Goal: Task Accomplishment & Management: Manage account settings

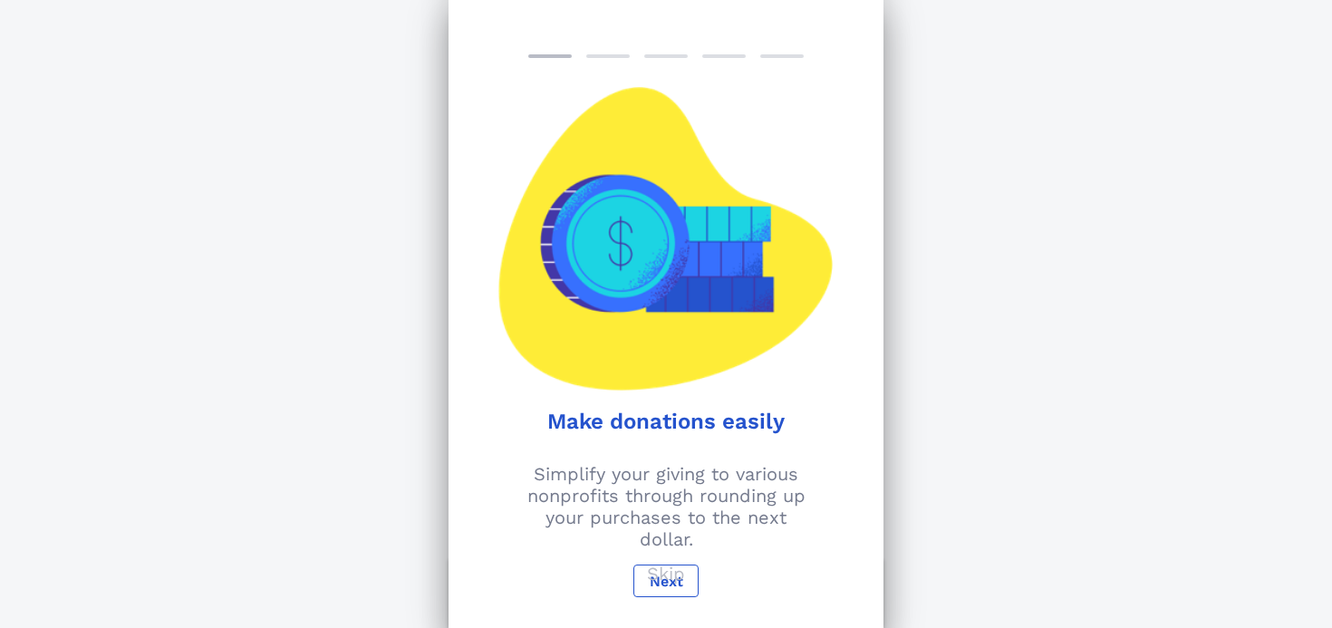
scroll to position [230, 0]
click at [671, 571] on p "Skip" at bounding box center [666, 574] width 38 height 22
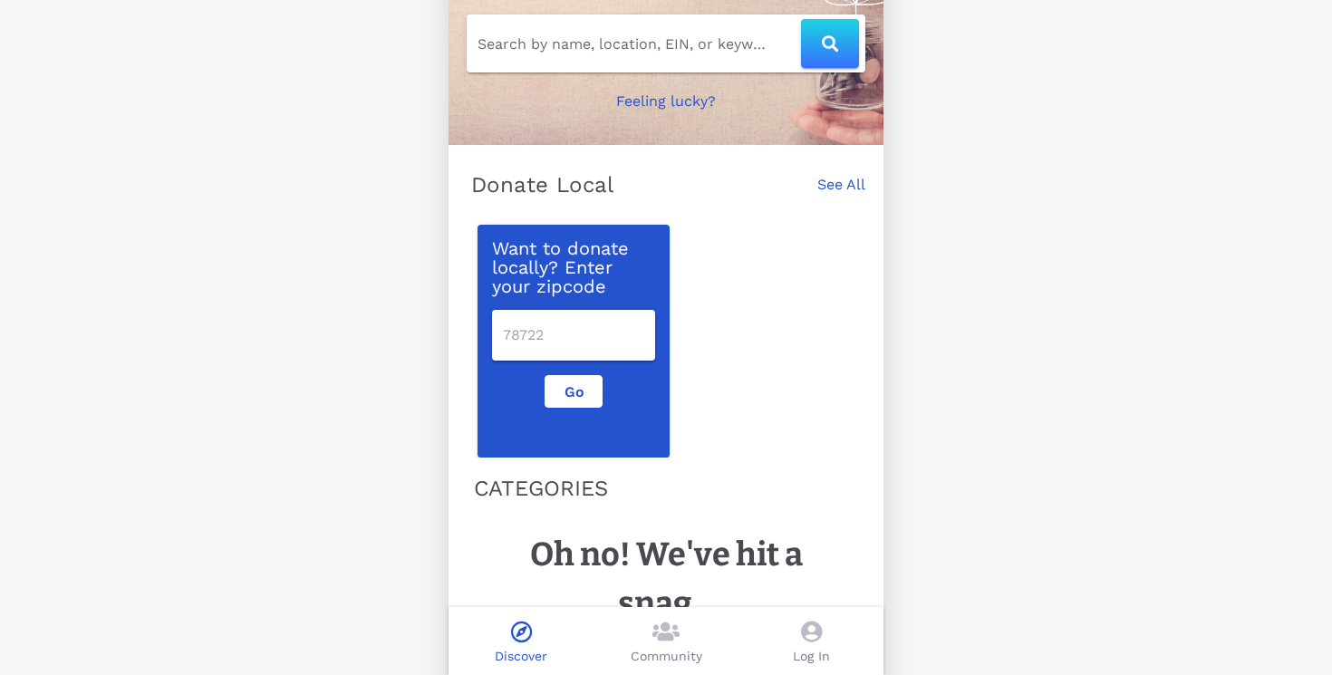
scroll to position [278, 0]
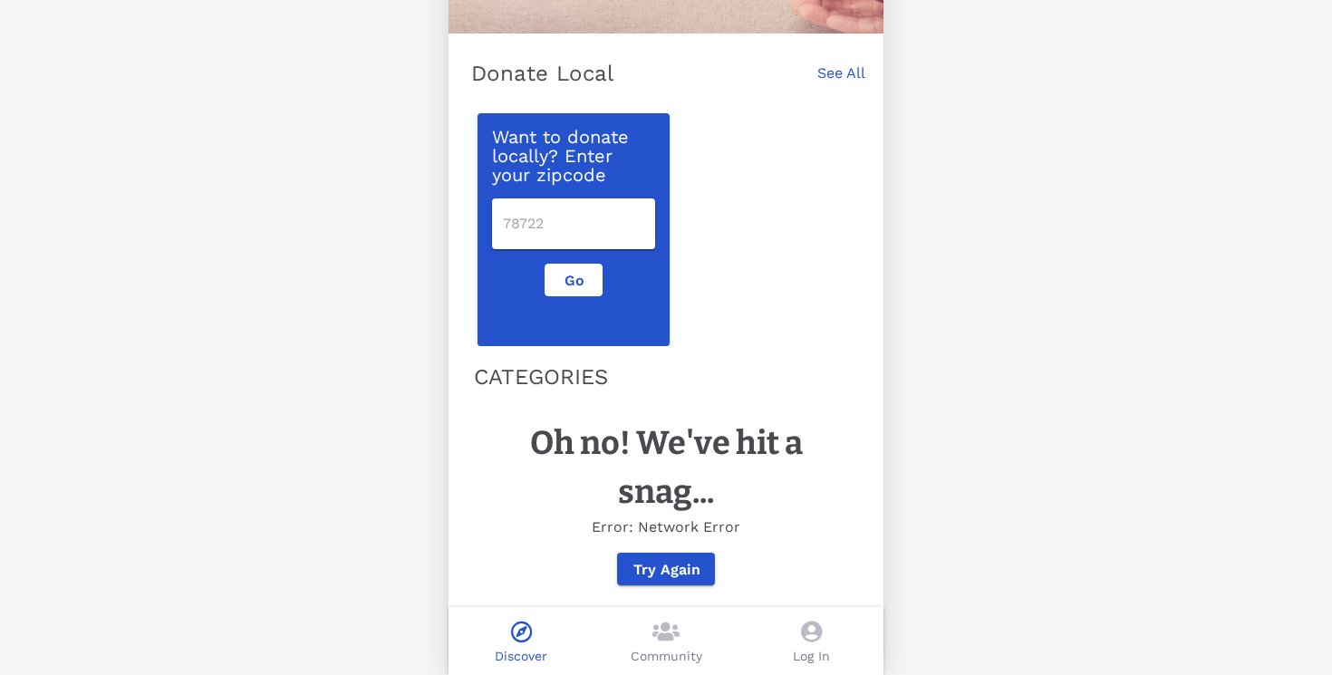
click at [815, 627] on icon at bounding box center [811, 632] width 21 height 22
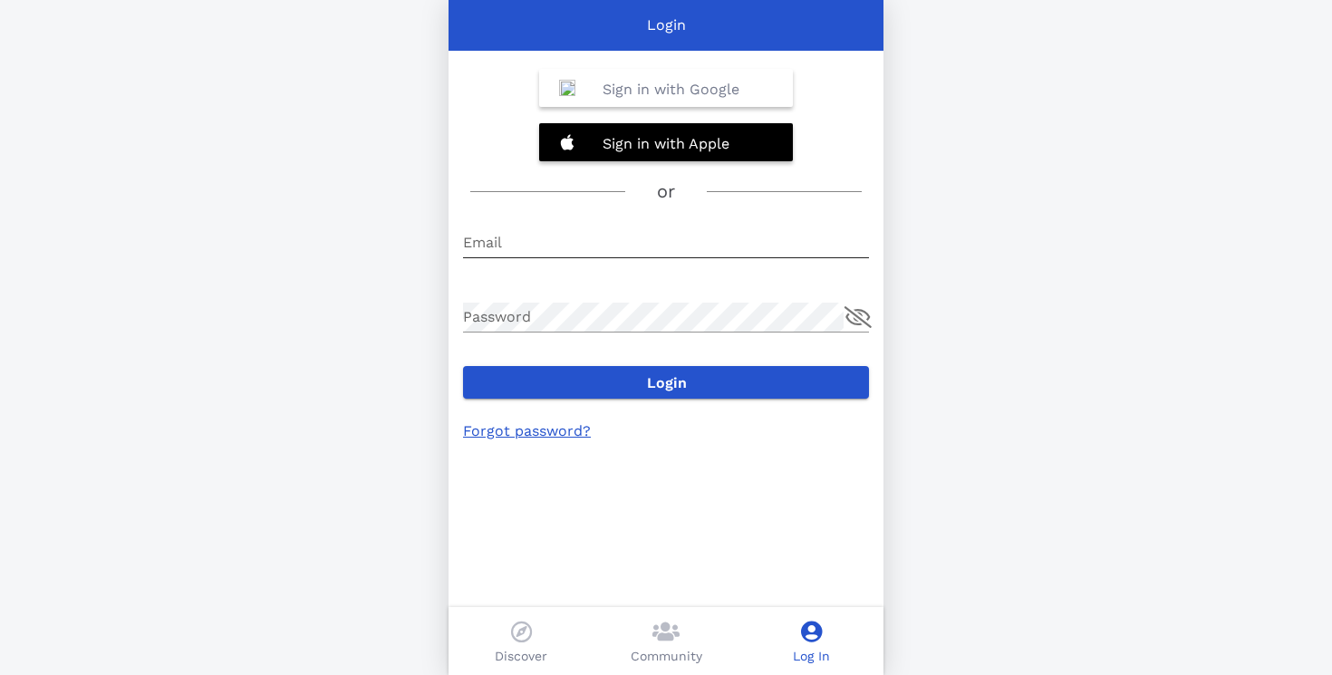
click at [579, 238] on input "Email" at bounding box center [666, 242] width 406 height 29
type input "[EMAIL_ADDRESS][DOMAIN_NAME]"
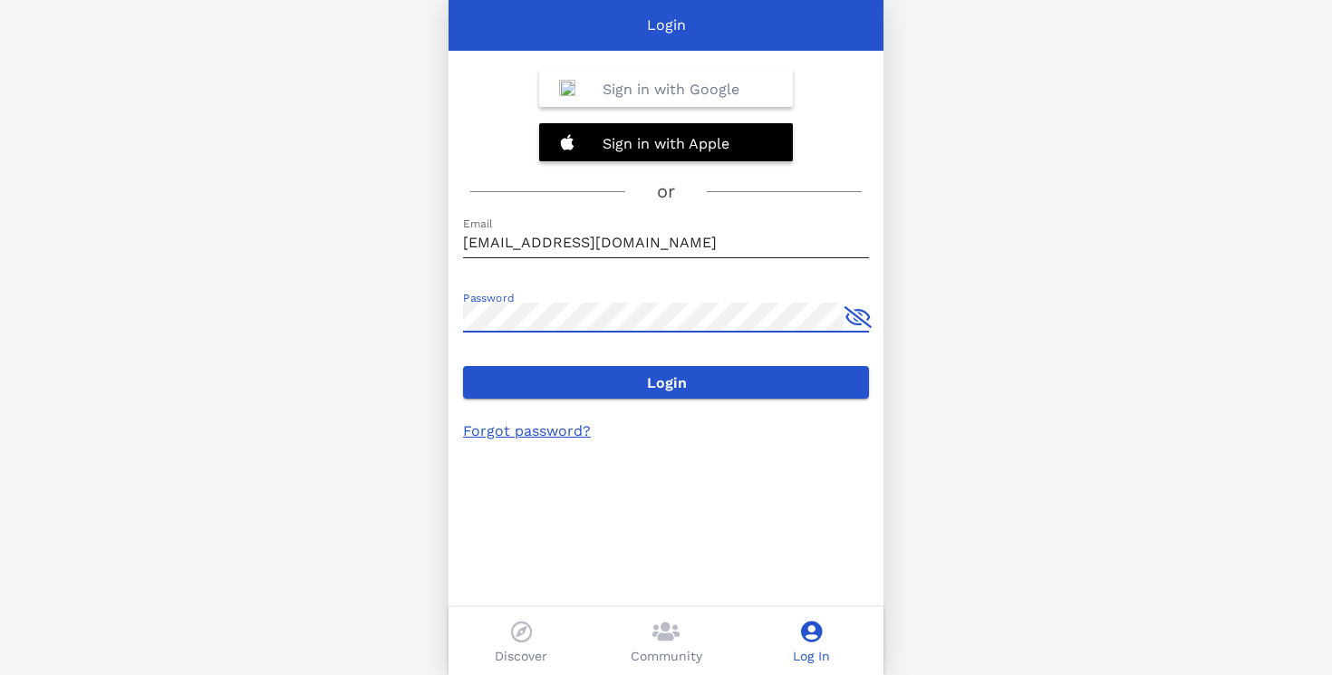
click at [463, 366] on button "Login" at bounding box center [666, 382] width 406 height 33
click at [1016, 82] on div "Login Sign in with Google Sign in with Apple or Email [EMAIL_ADDRESS][DOMAIN_NA…" at bounding box center [666, 337] width 1332 height 675
click at [567, 435] on link "Forgot password?" at bounding box center [527, 430] width 128 height 17
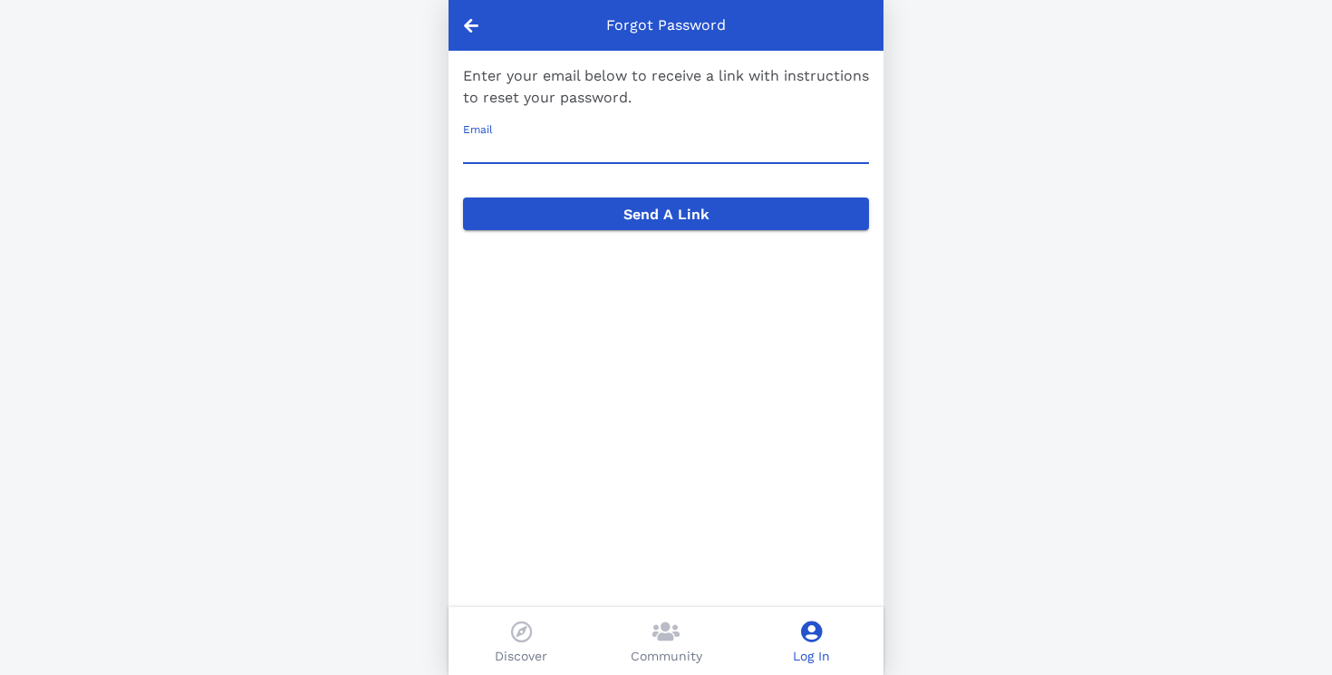
click at [675, 145] on input "Email" at bounding box center [666, 148] width 406 height 29
type input "[EMAIL_ADDRESS][DOMAIN_NAME]"
click at [463, 198] on button "Send A Link" at bounding box center [666, 214] width 406 height 33
